Goal: Use online tool/utility: Utilize a website feature to perform a specific function

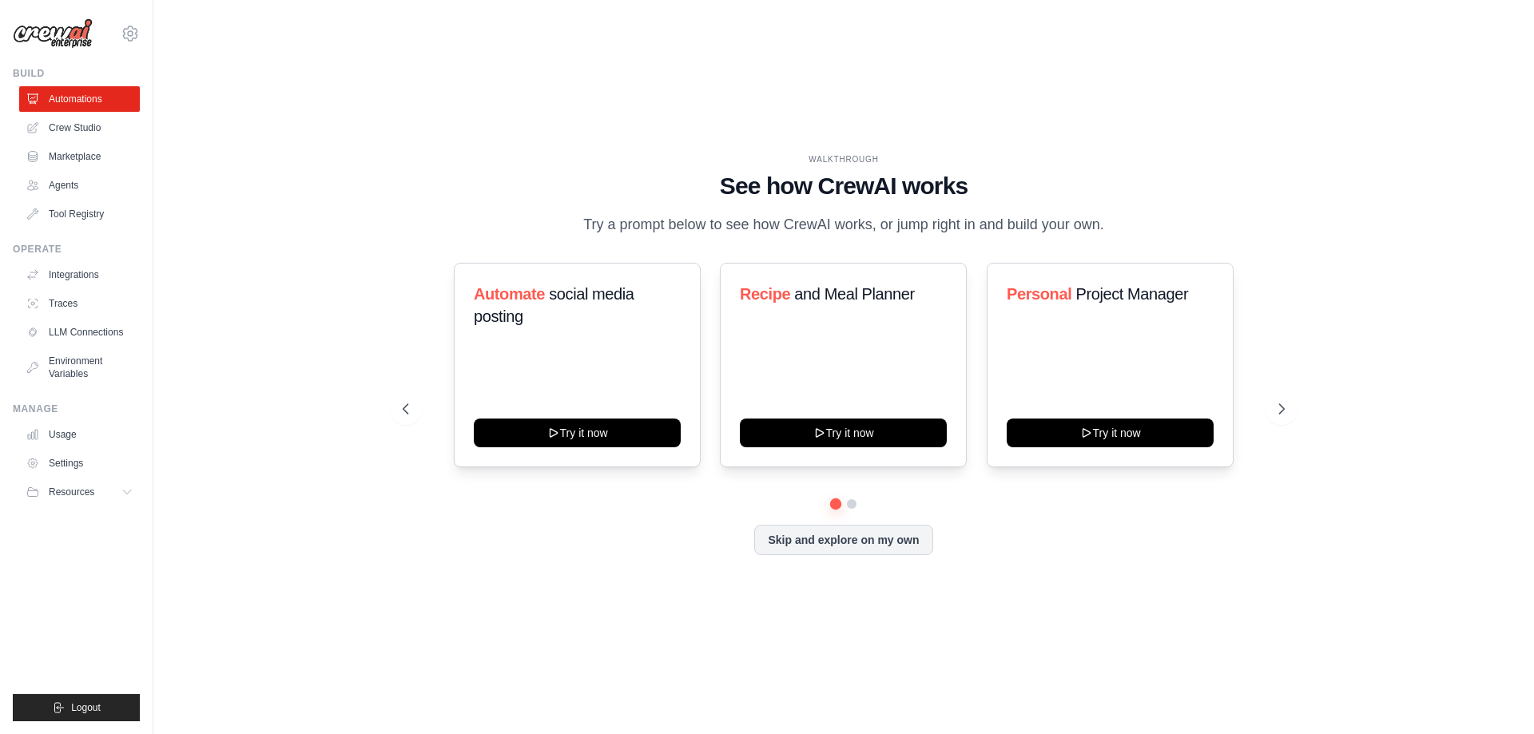
scroll to position [1673, 0]
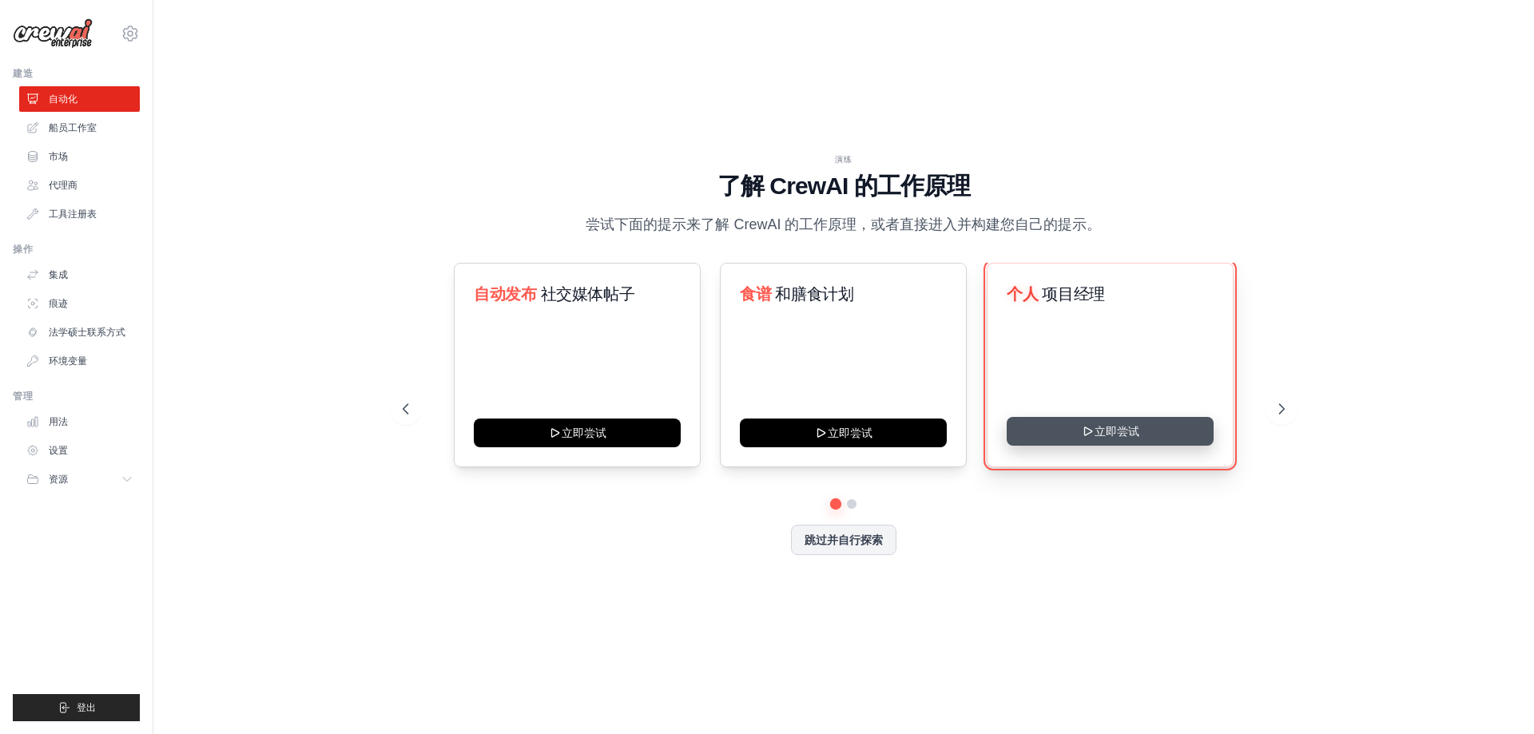
click at [1089, 427] on icon at bounding box center [1087, 431] width 13 height 13
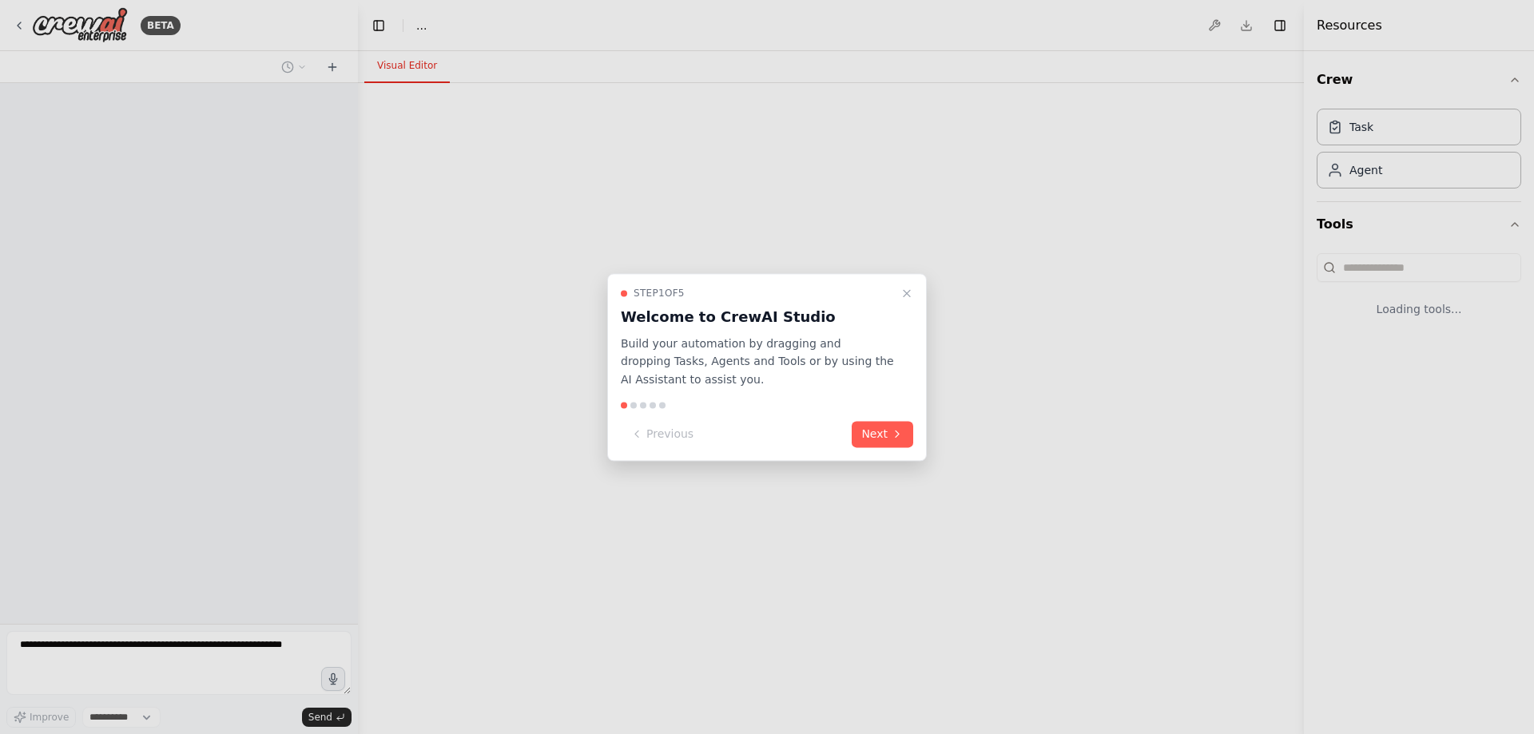
select select "****"
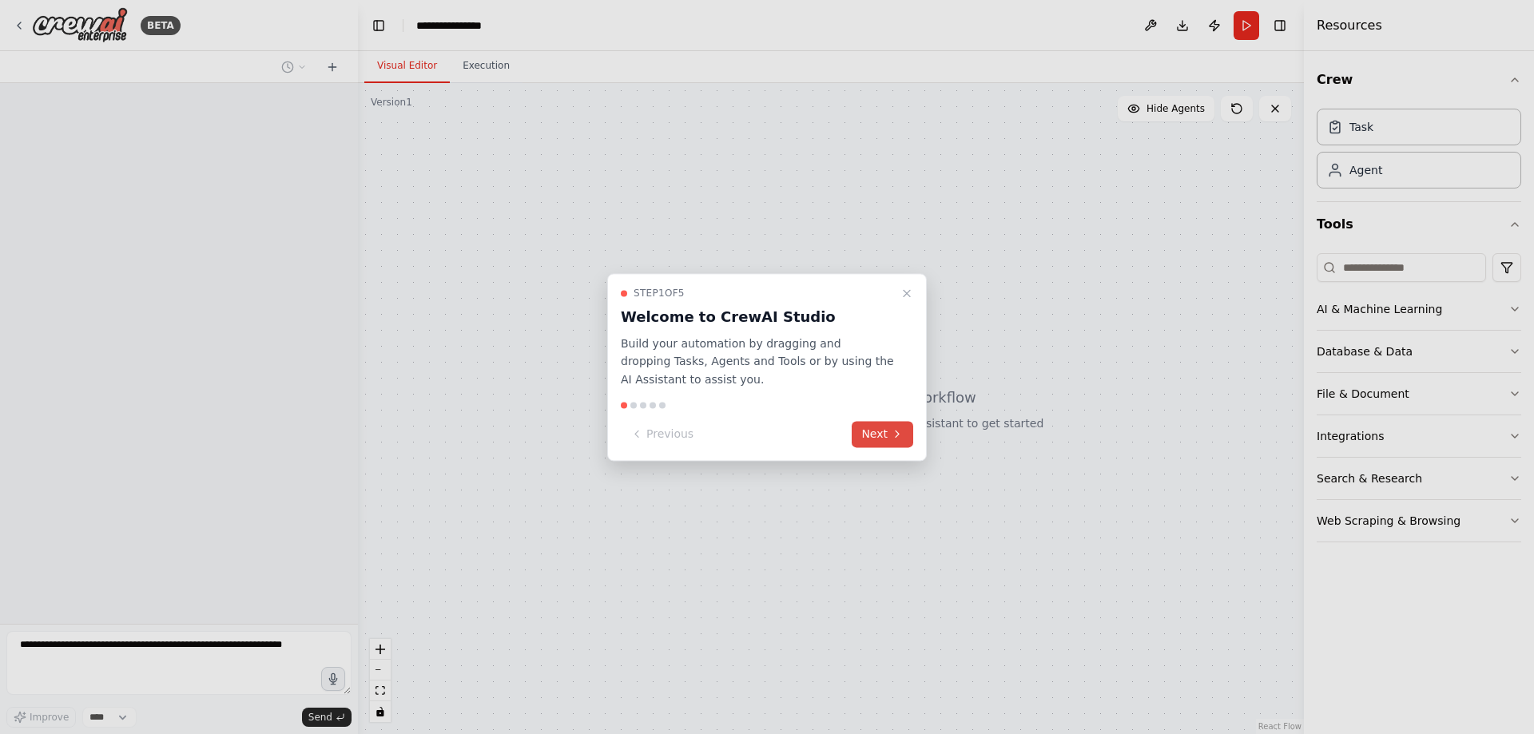
scroll to position [1891, 0]
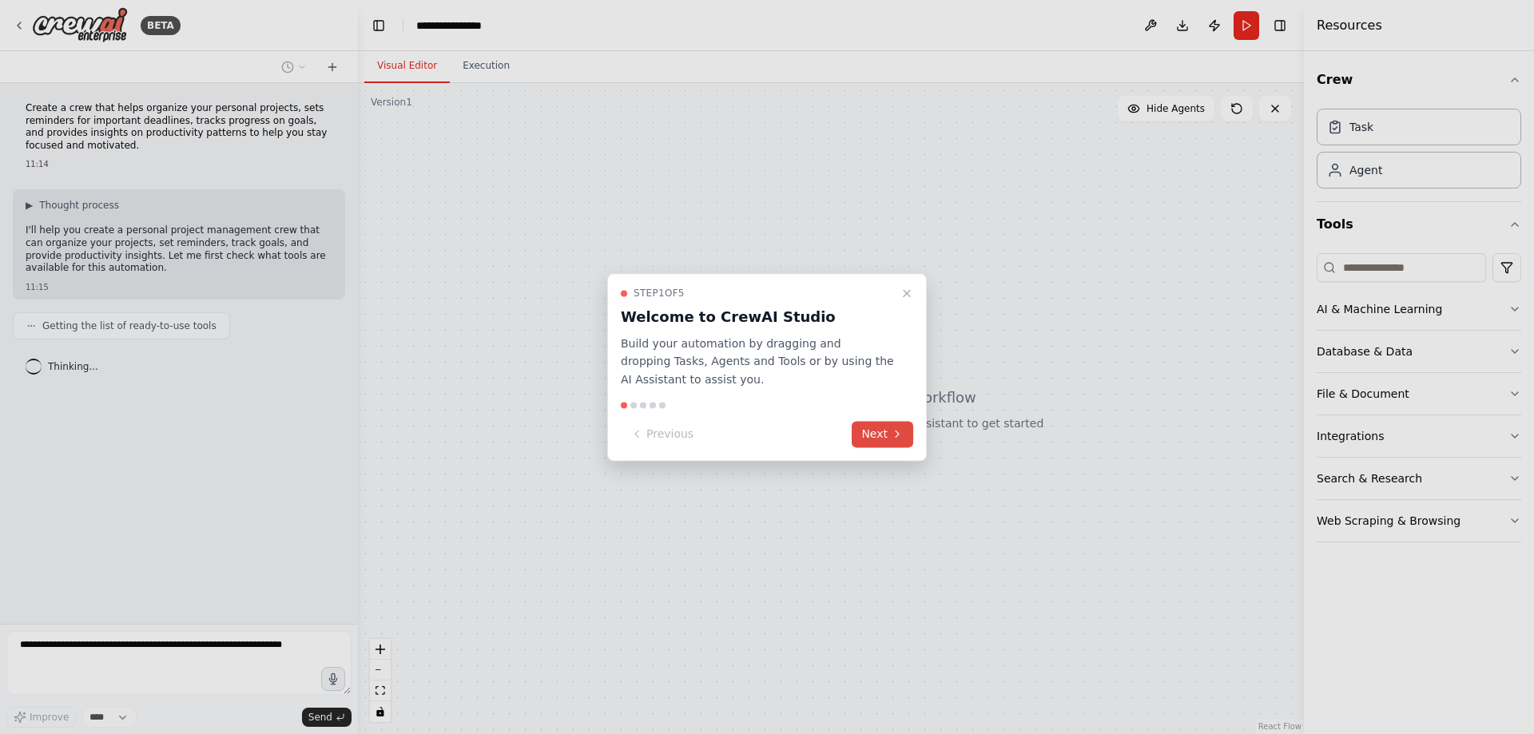
click at [893, 435] on icon at bounding box center [897, 434] width 13 height 13
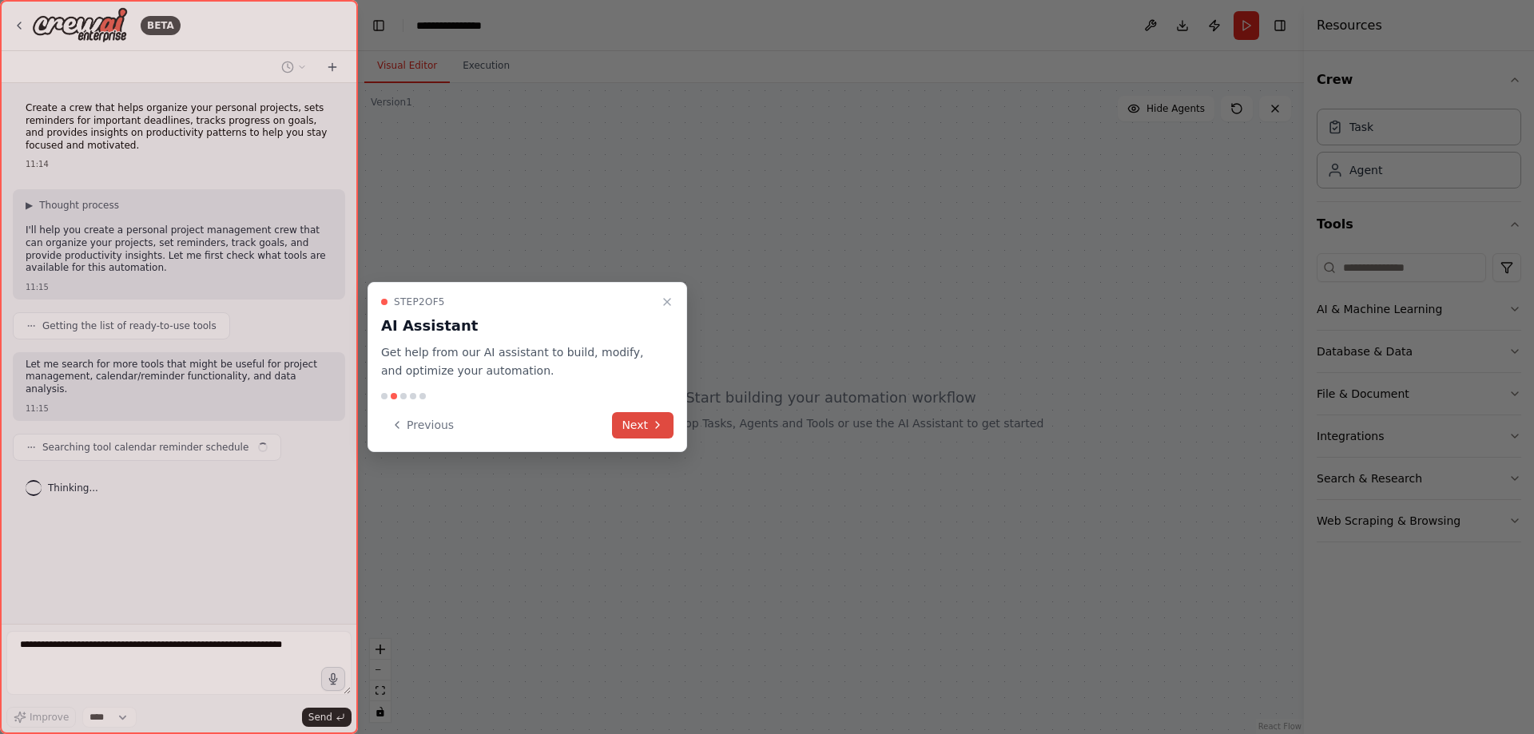
click at [632, 430] on button "Next" at bounding box center [643, 425] width 62 height 26
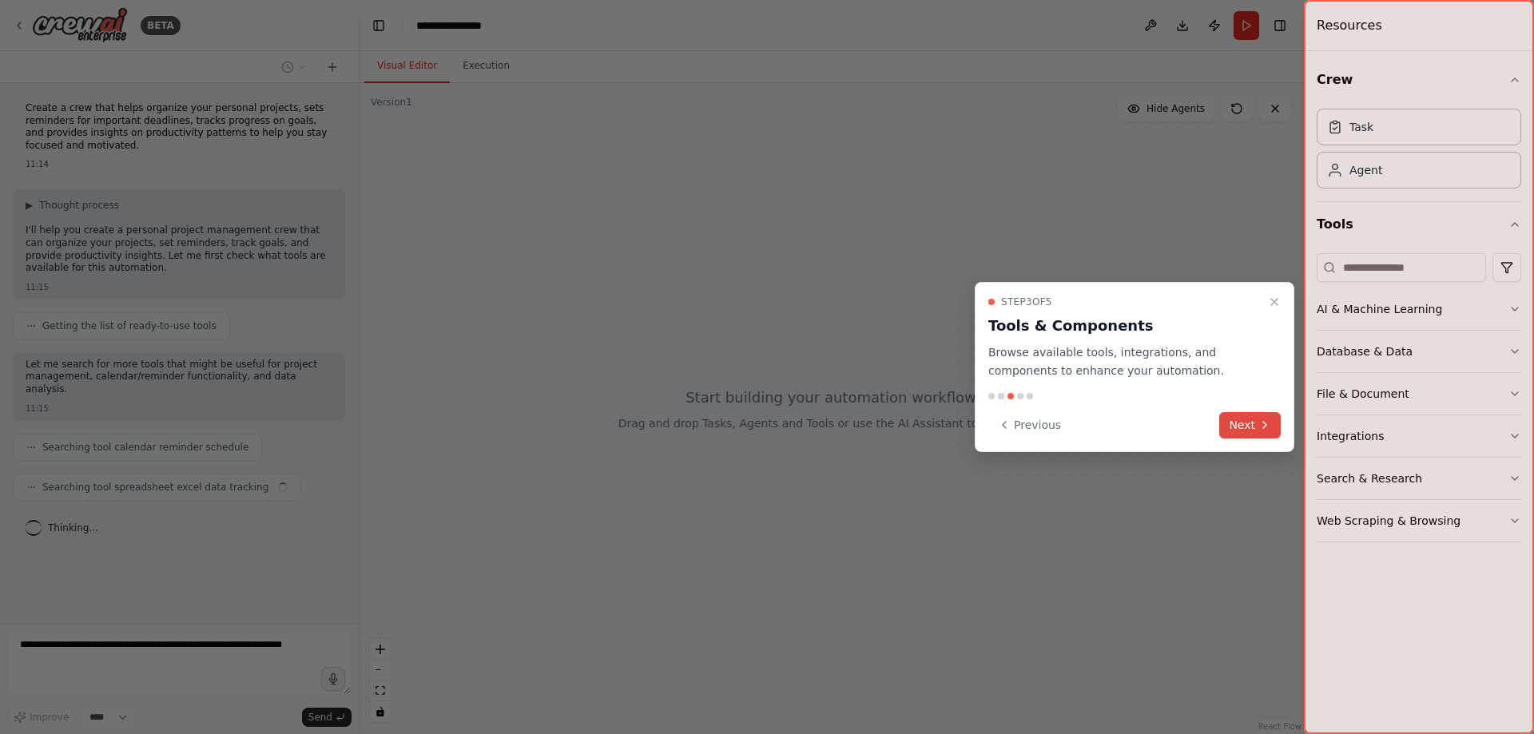
click at [1236, 425] on button "Next" at bounding box center [1250, 425] width 62 height 26
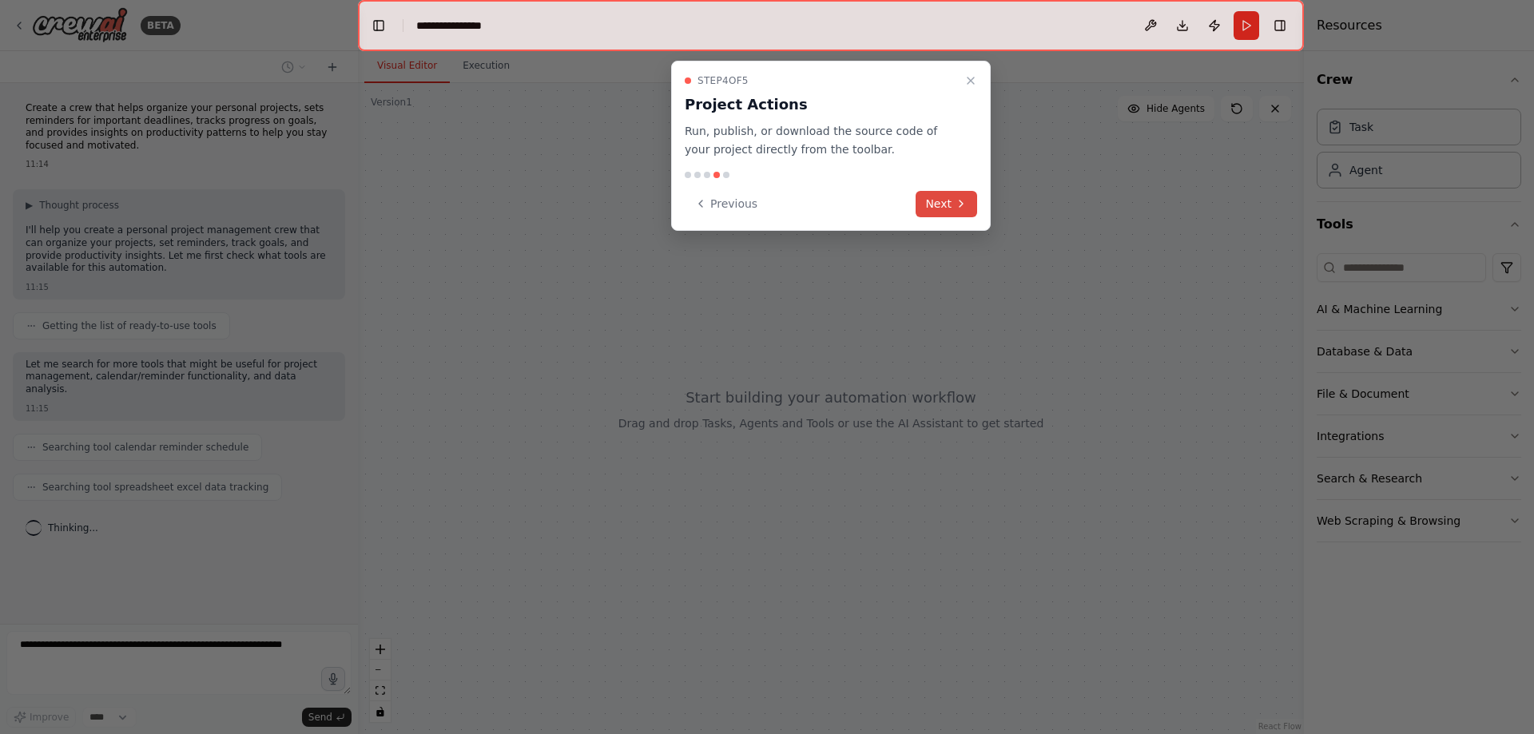
click at [935, 207] on button "Next" at bounding box center [946, 204] width 62 height 26
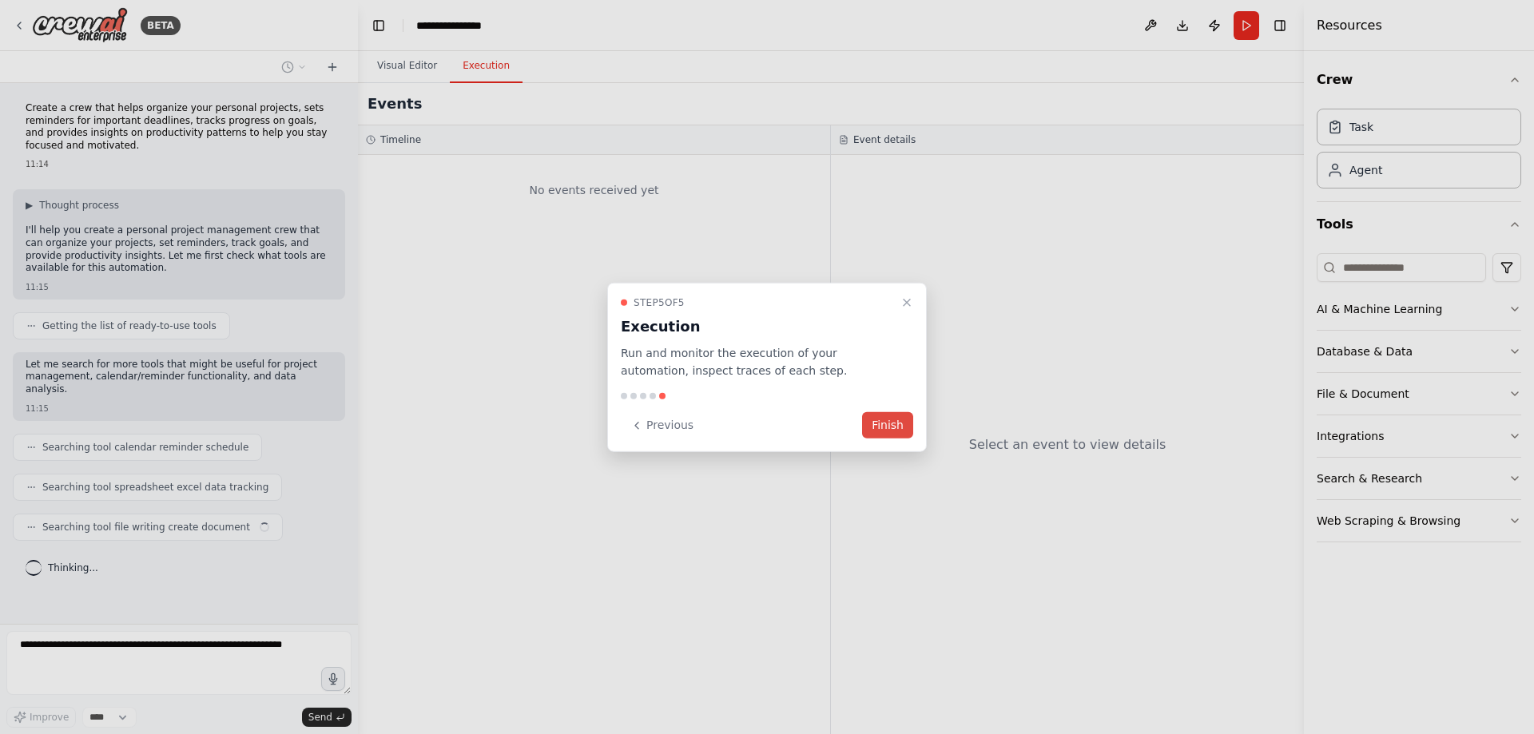
click at [885, 425] on button "Finish" at bounding box center [887, 425] width 51 height 26
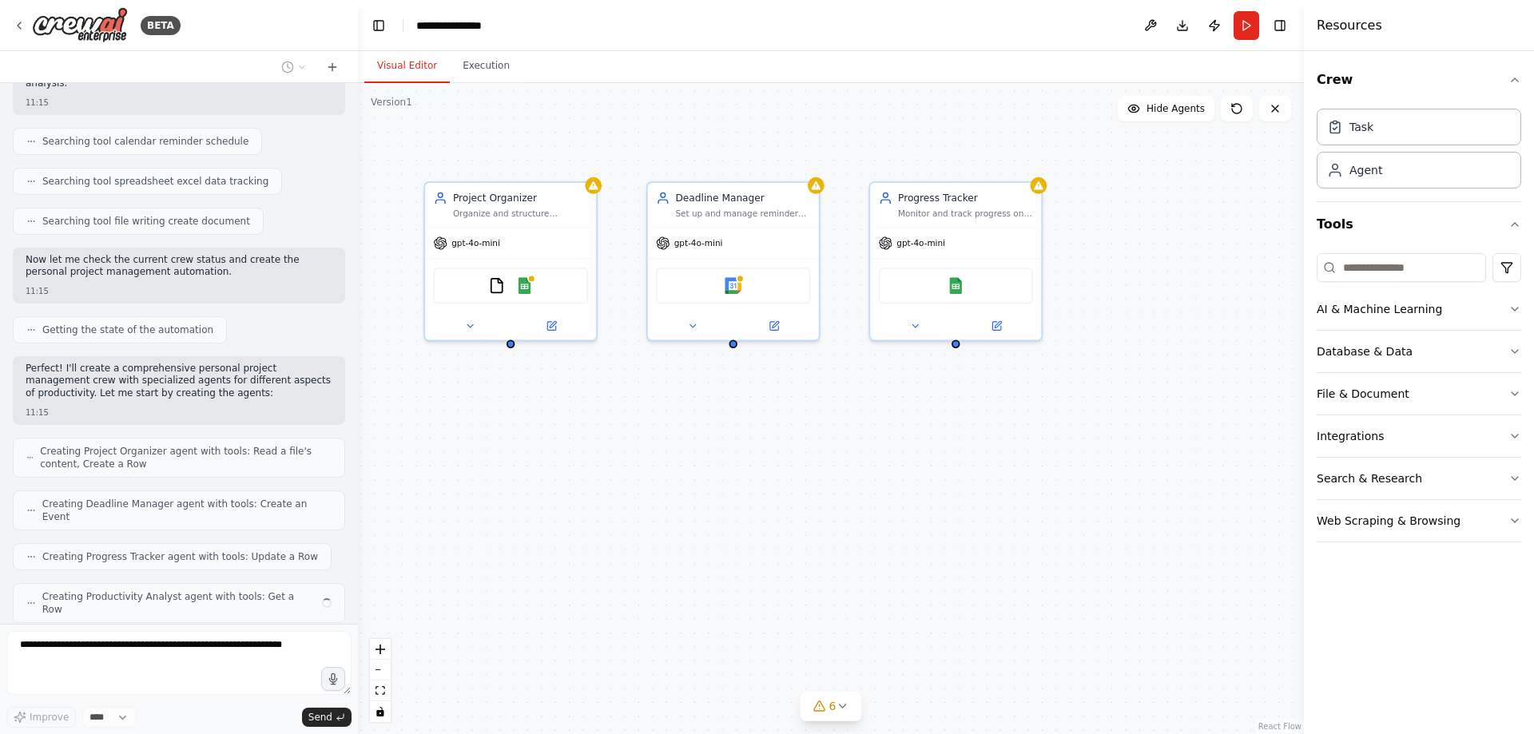
scroll to position [359, 0]
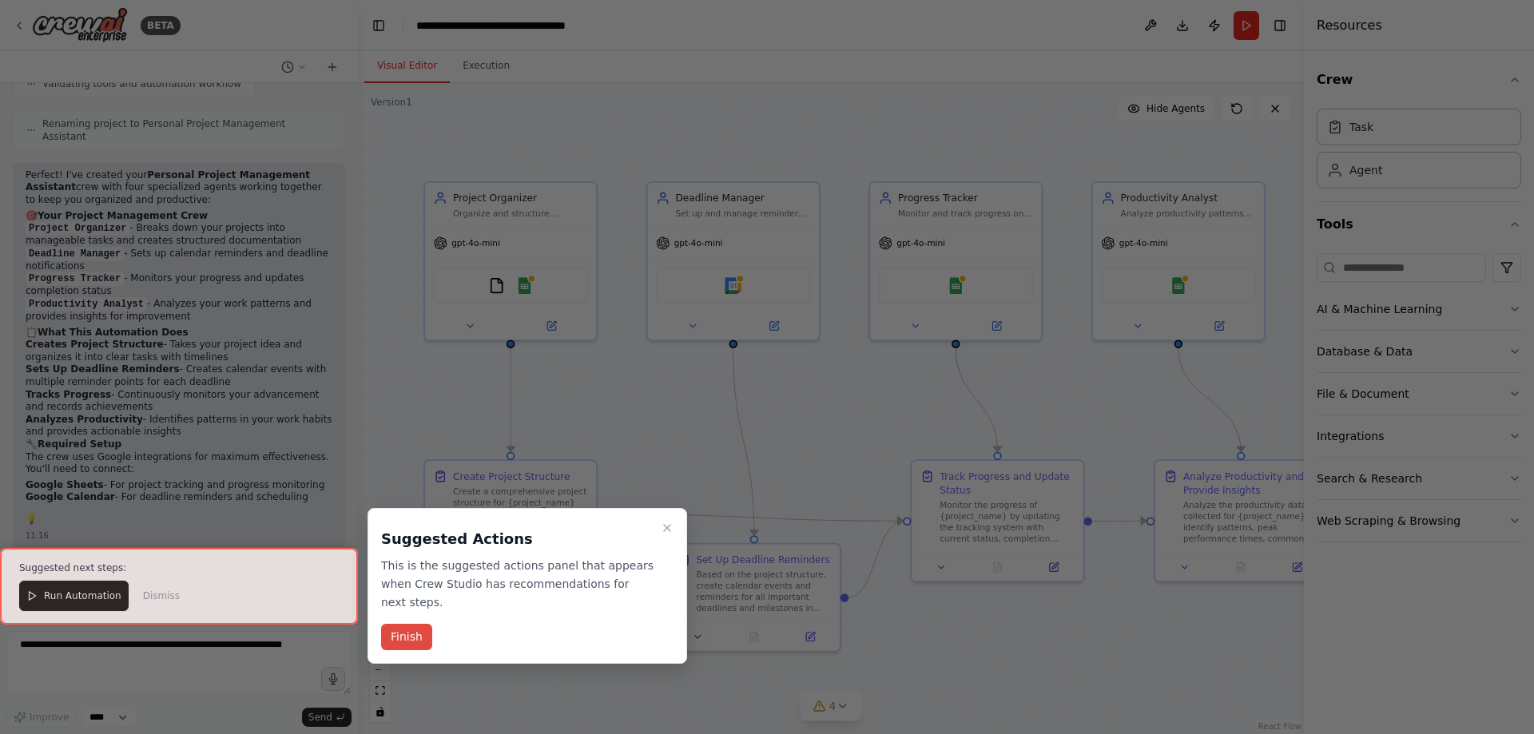
click at [399, 639] on button "Finish" at bounding box center [406, 637] width 51 height 26
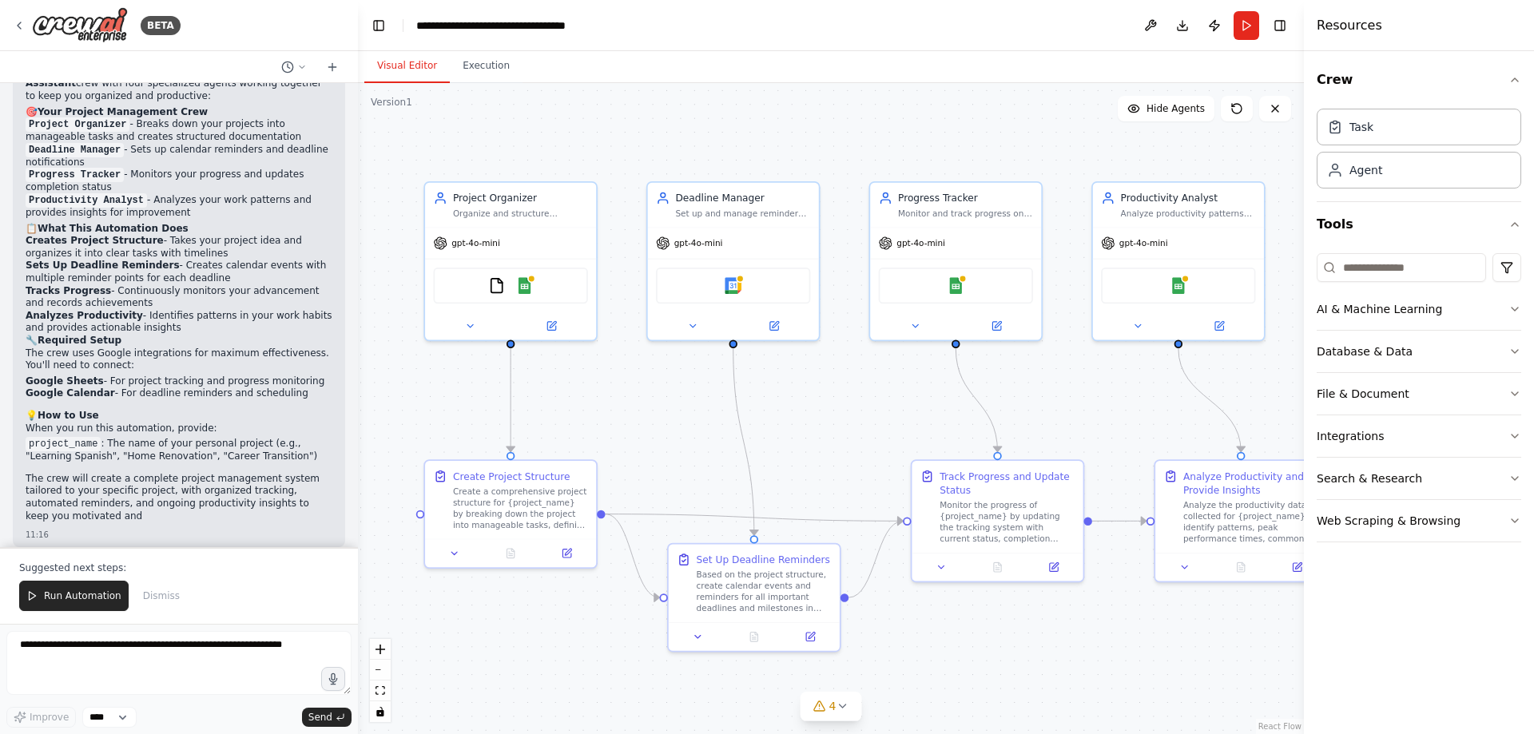
scroll to position [1272, 0]
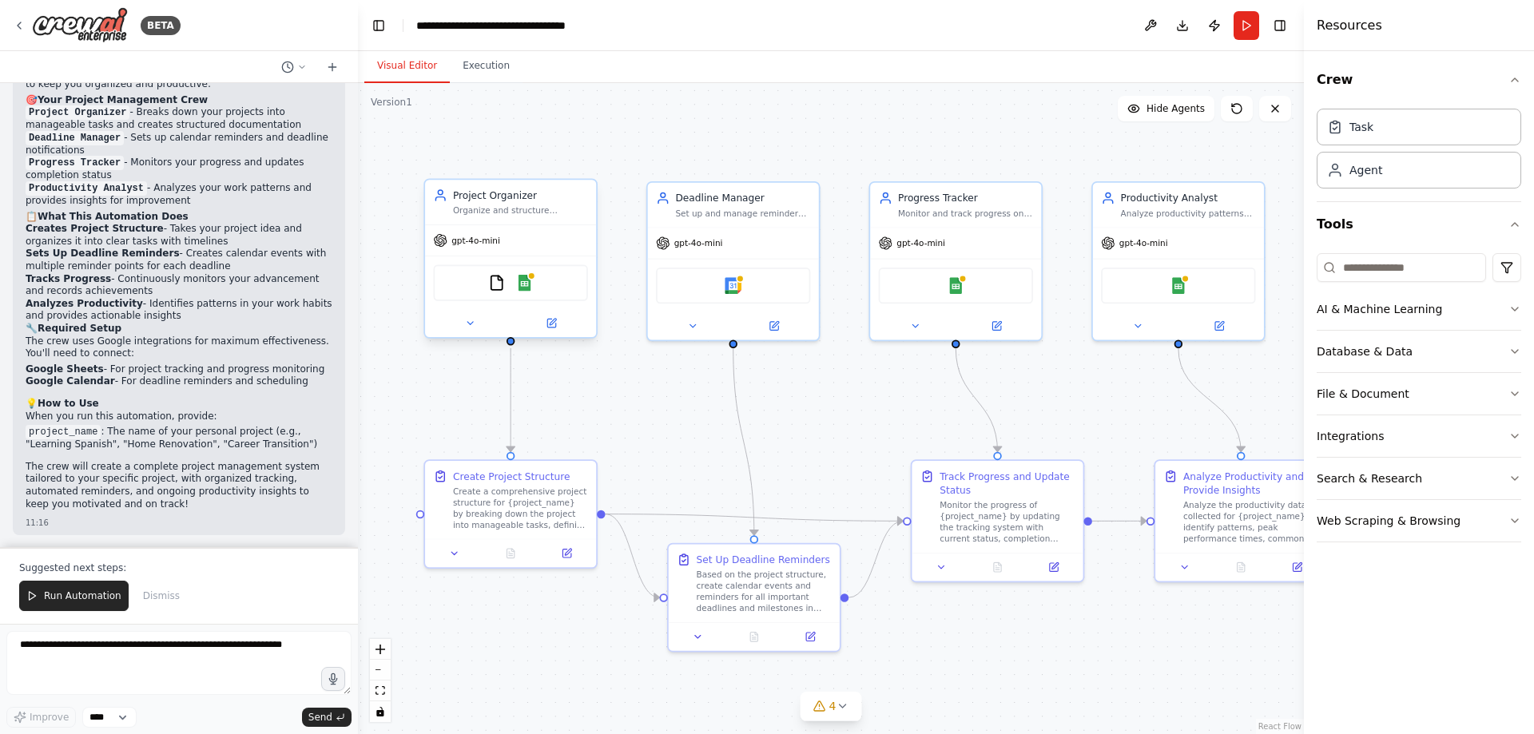
click at [532, 259] on div "FileReadTool Google Sheets" at bounding box center [510, 283] width 171 height 54
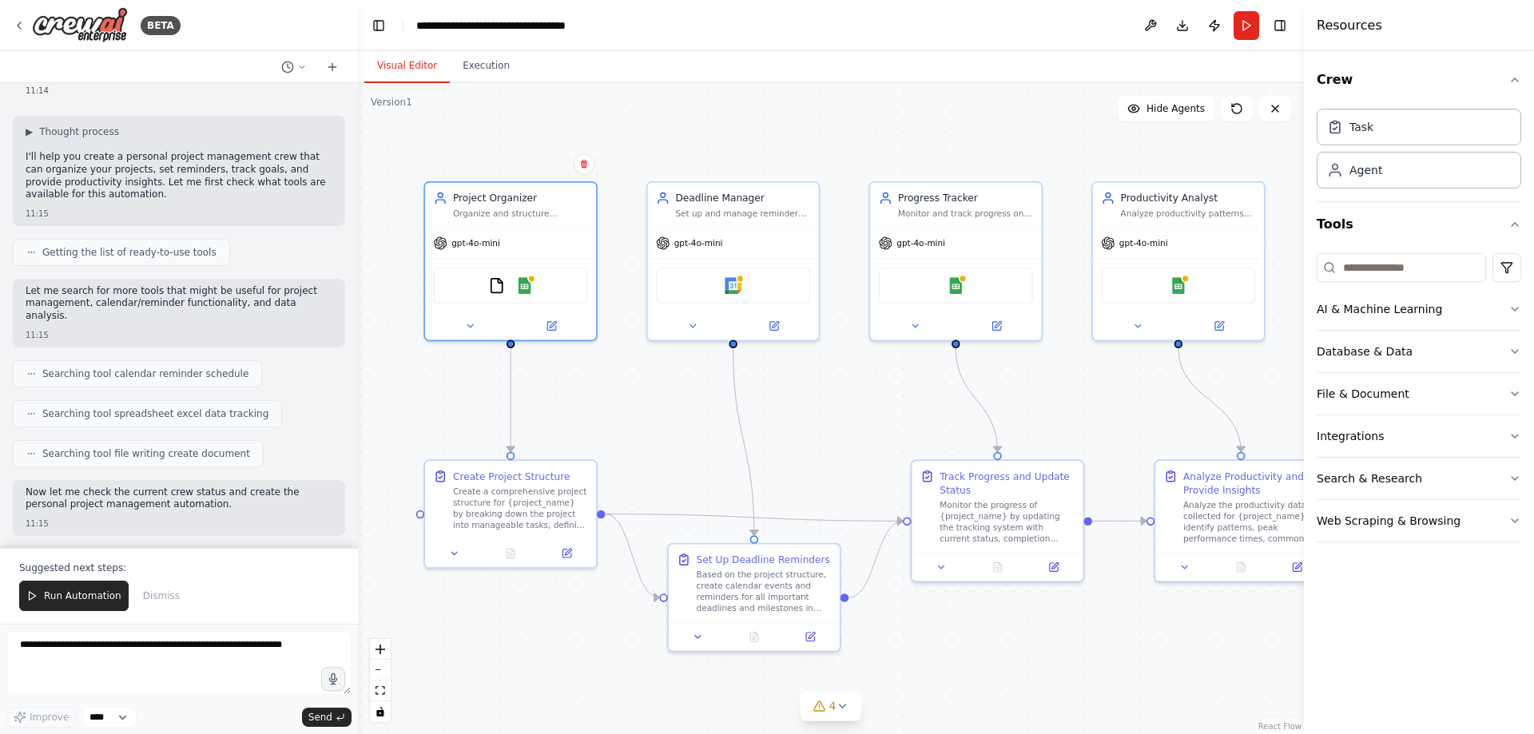
scroll to position [0, 0]
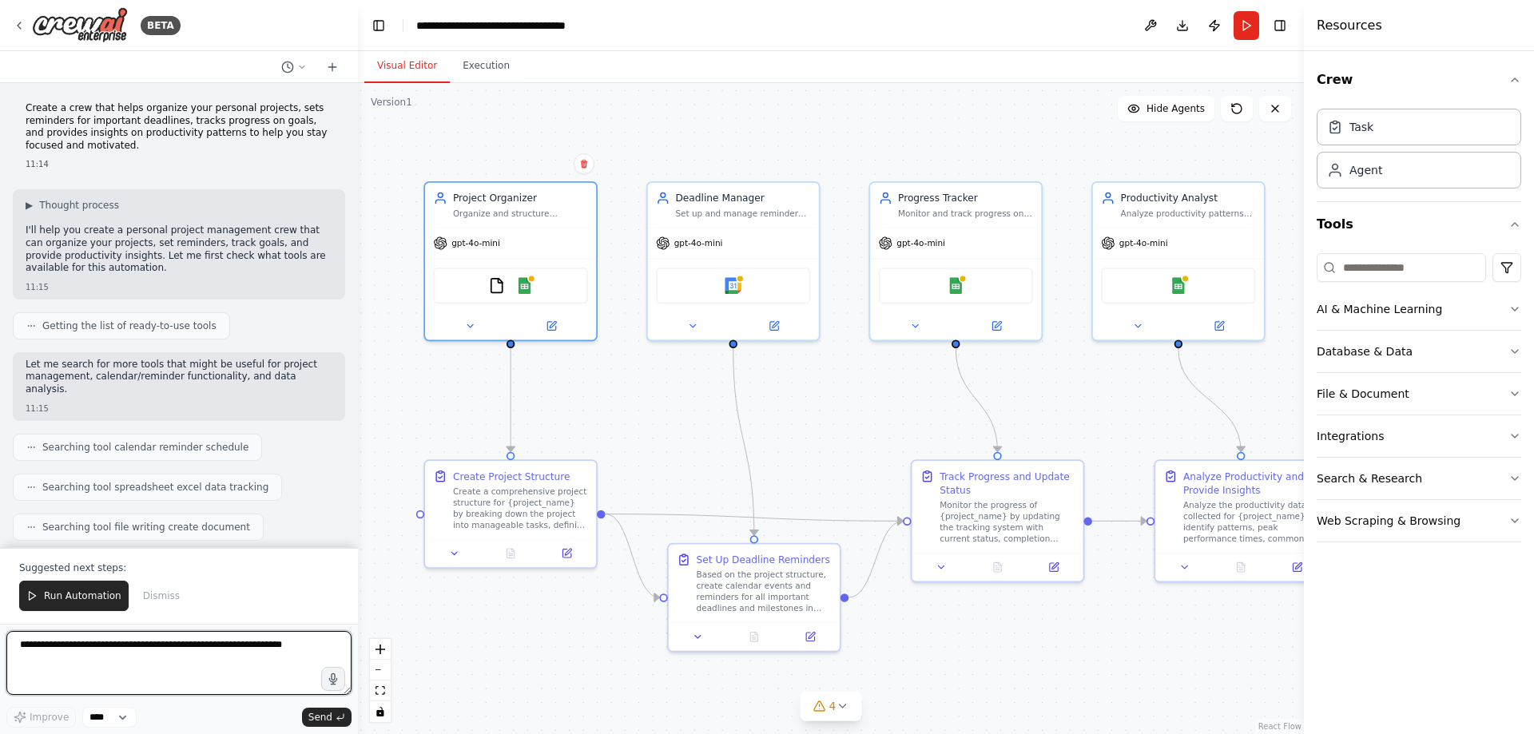
click at [93, 645] on textarea at bounding box center [178, 663] width 345 height 64
type textarea "**********"
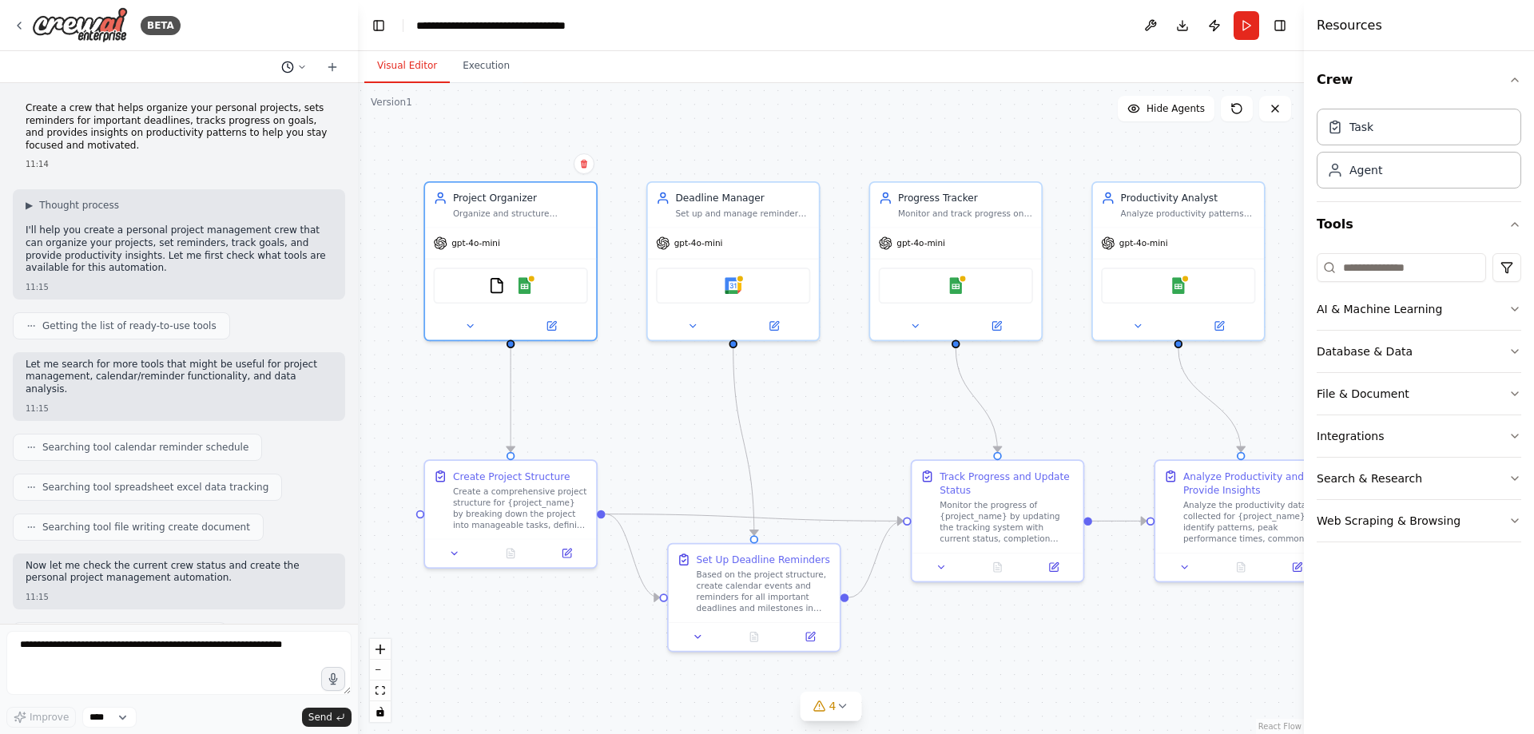
click at [304, 58] on button at bounding box center [294, 67] width 38 height 19
click at [943, 160] on div ".deletable-edge-delete-btn { width: 20px; height: 20px; border: 0px solid #ffff…" at bounding box center [831, 408] width 946 height 651
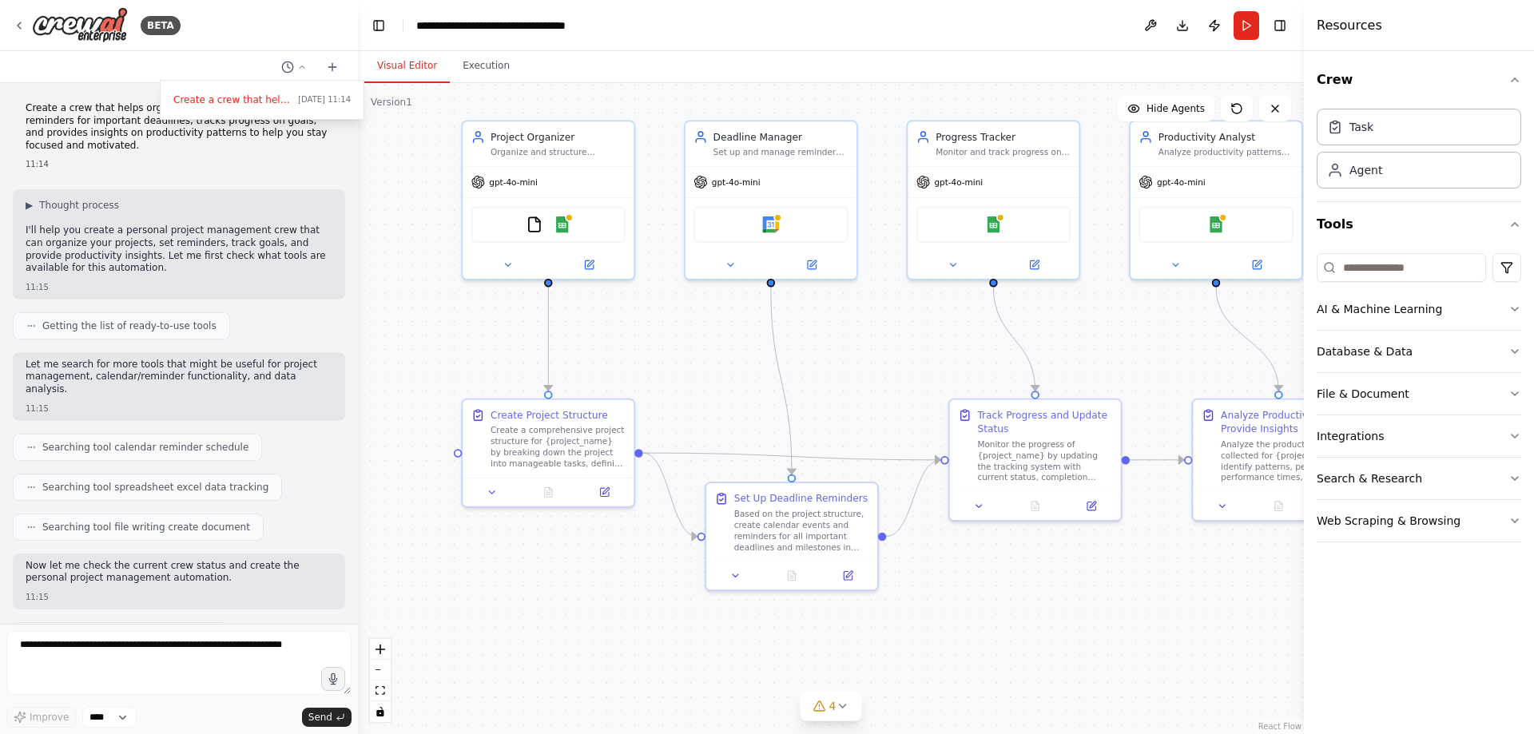
click at [836, 722] on div ".deletable-edge-delete-btn { width: 20px; height: 20px; border: 0px solid #ffff…" at bounding box center [831, 408] width 946 height 651
